Goal: Complete application form

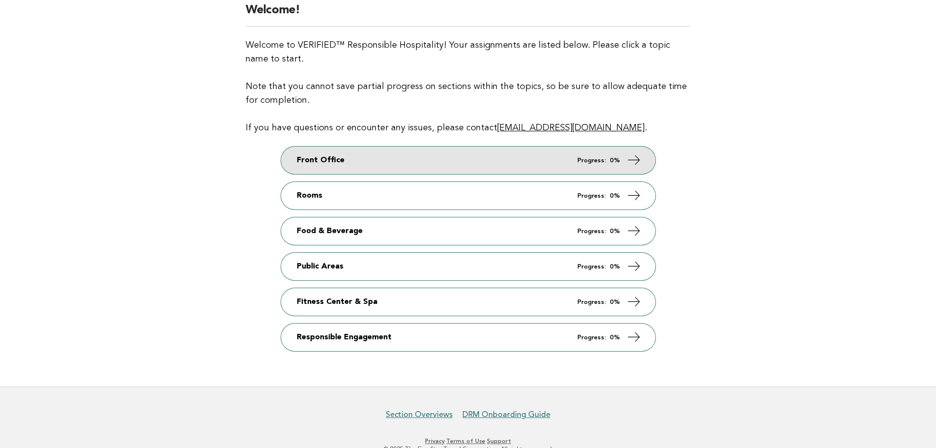
scroll to position [98, 0]
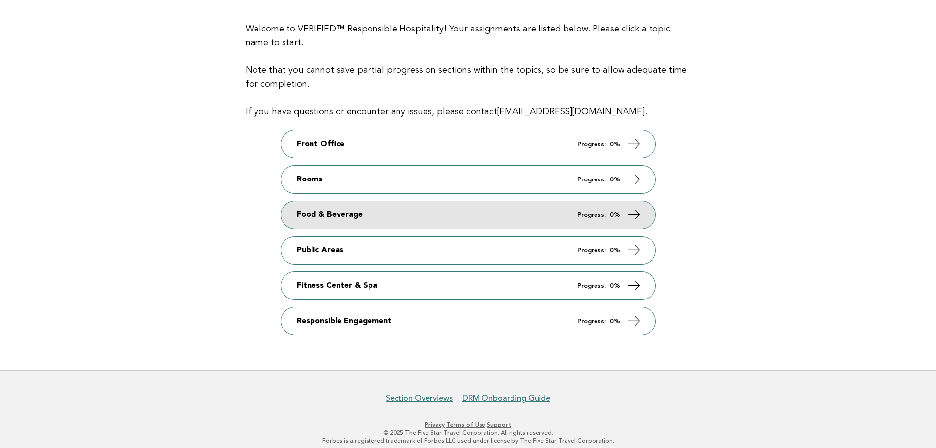
click at [355, 215] on link "Food & Beverage Progress: 0%" at bounding box center [468, 215] width 375 height 28
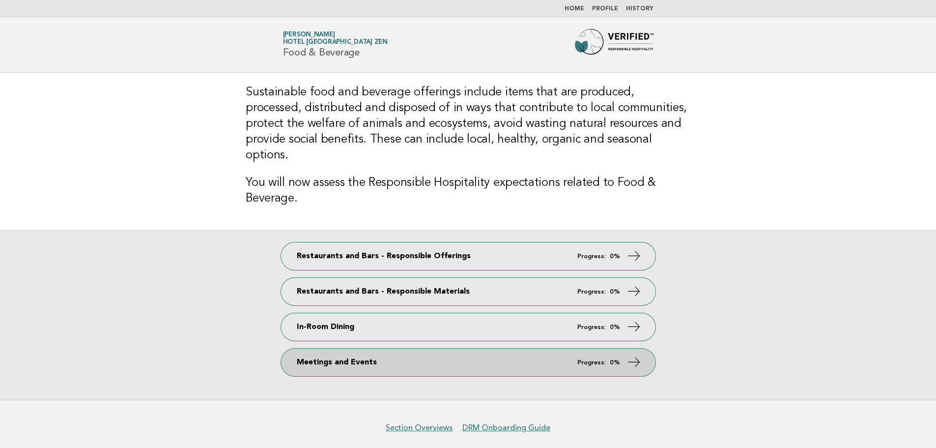
click at [333, 351] on link "Meetings and Events Progress: 0%" at bounding box center [468, 362] width 375 height 28
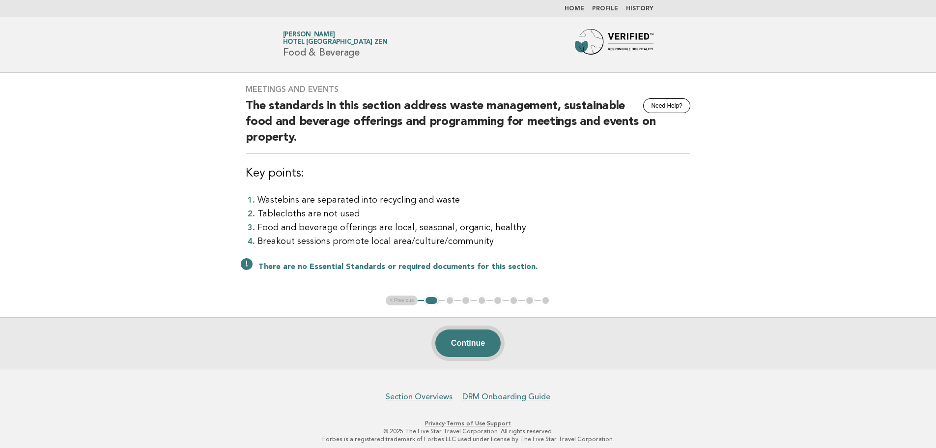
click at [459, 339] on button "Continue" at bounding box center [467, 343] width 65 height 28
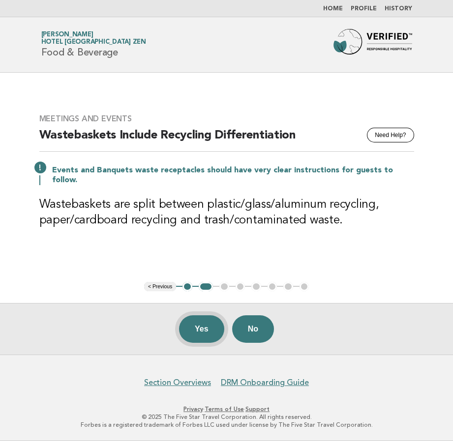
click at [210, 322] on button "Yes" at bounding box center [201, 330] width 45 height 28
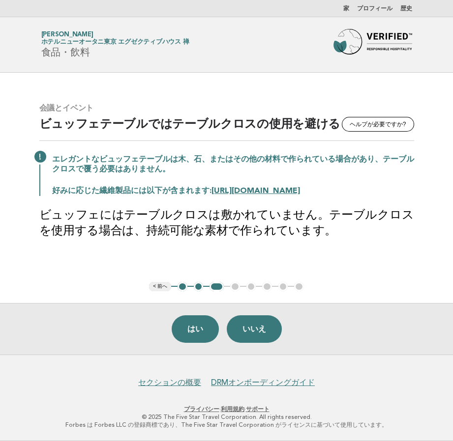
click at [244, 191] on font "[URL][DOMAIN_NAME]" at bounding box center [255, 191] width 88 height 8
click at [201, 333] on font "はい" at bounding box center [195, 329] width 16 height 8
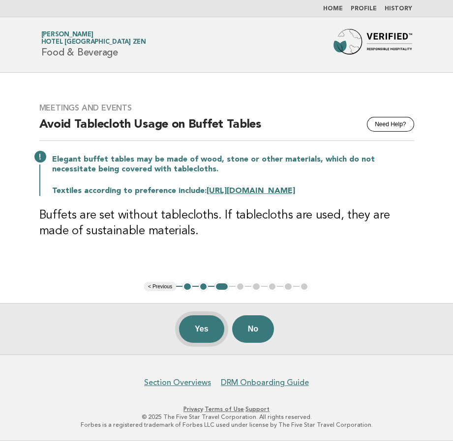
click at [213, 334] on button "Yes" at bounding box center [201, 330] width 45 height 28
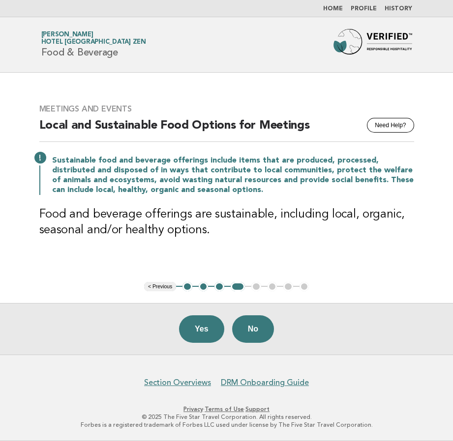
click at [205, 329] on button "Yes" at bounding box center [201, 330] width 45 height 28
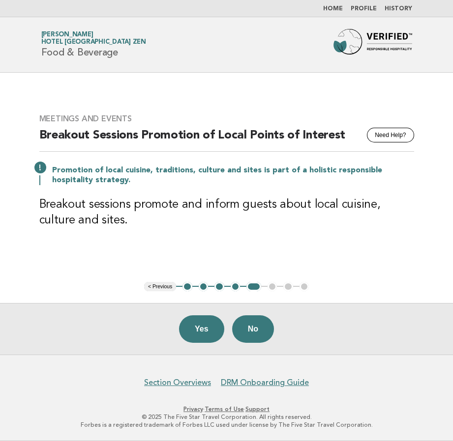
click at [232, 287] on button "4" at bounding box center [236, 287] width 10 height 10
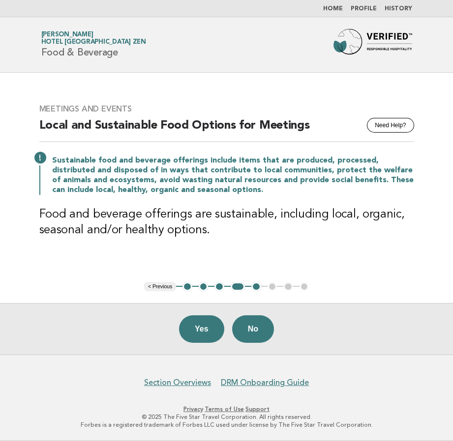
click at [254, 288] on button "5" at bounding box center [256, 287] width 10 height 10
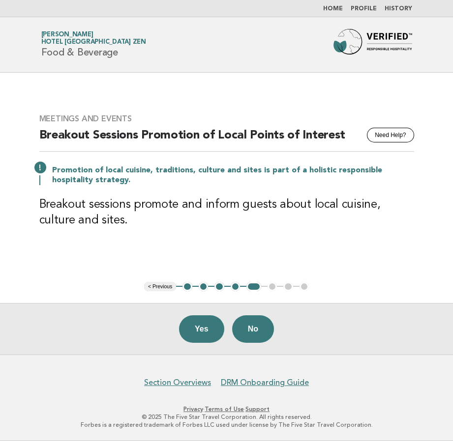
click at [272, 289] on ul "< Previous 1 2 3 4 5 6 7 8" at bounding box center [226, 287] width 165 height 10
click at [248, 325] on button "No" at bounding box center [253, 330] width 42 height 28
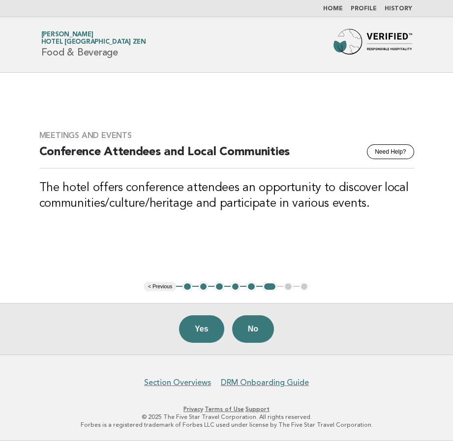
drag, startPoint x: 335, startPoint y: 97, endPoint x: 341, endPoint y: 104, distance: 9.1
click at [335, 97] on main "Meetings and Events Need Help? Conference Attendees and Local Communities The h…" at bounding box center [226, 214] width 453 height 282
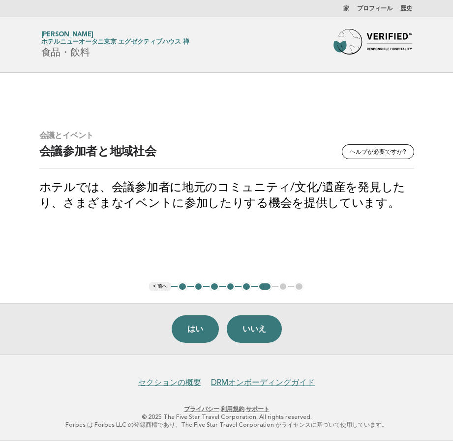
click at [400, 325] on div "はい いいえ" at bounding box center [226, 329] width 453 height 52
click at [132, 272] on main "会議とイベント [PERSON_NAME]が必要ですか? 会議参加者と地域社会 ホテルでは、会議参加者に地元のコミュニティ/文化/遺産を発見したり、さまざまな…" at bounding box center [226, 214] width 453 height 282
